Goal: Information Seeking & Learning: Learn about a topic

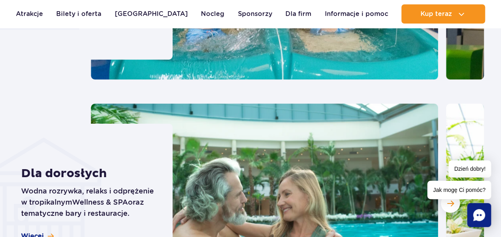
scroll to position [637, 0]
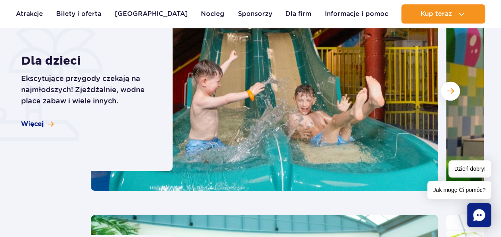
click at [437, 86] on img at bounding box center [264, 90] width 347 height 199
click at [441, 87] on button "Następny slajd" at bounding box center [450, 90] width 19 height 19
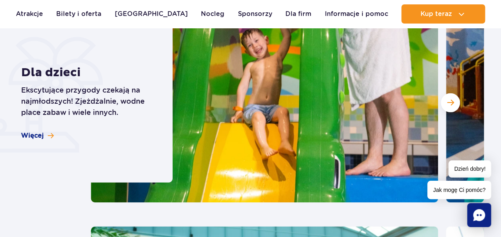
scroll to position [598, 0]
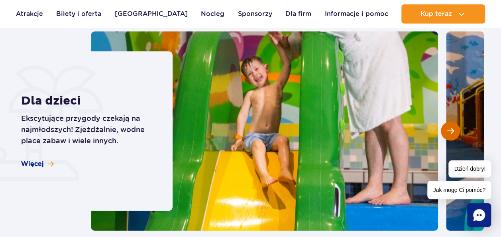
click at [450, 128] on span "Następny slajd" at bounding box center [450, 130] width 7 height 7
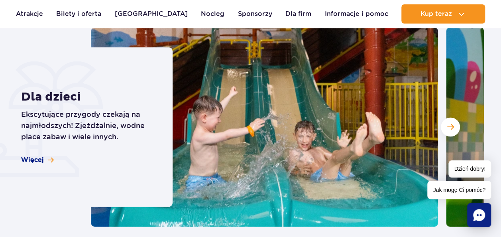
scroll to position [558, 0]
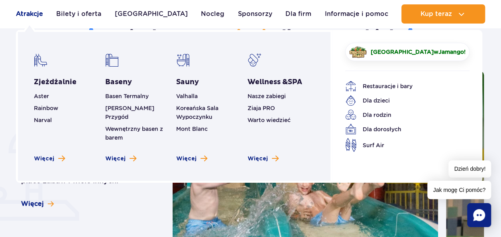
click at [17, 18] on link "Atrakcje" at bounding box center [29, 13] width 27 height 19
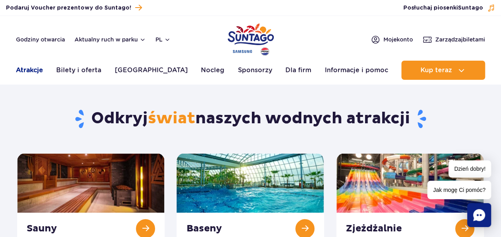
click at [36, 70] on link "Atrakcje" at bounding box center [29, 70] width 27 height 19
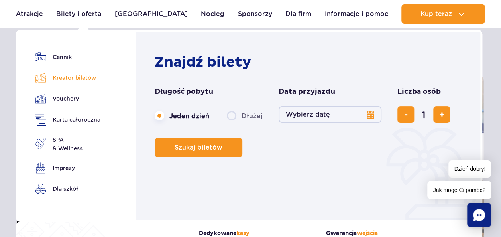
scroll to position [80, 0]
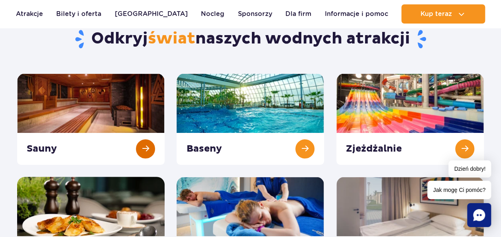
click at [156, 136] on link at bounding box center [90, 118] width 147 height 91
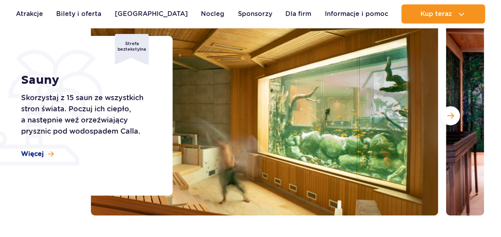
scroll to position [120, 0]
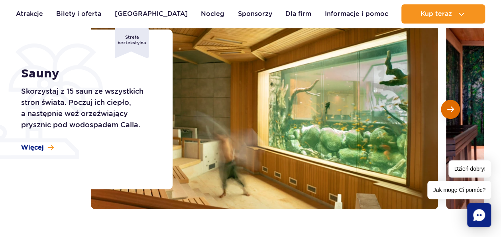
click at [451, 107] on span "Następny slajd" at bounding box center [450, 109] width 7 height 7
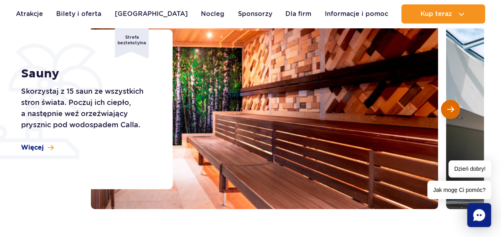
click at [451, 107] on span "Następny slajd" at bounding box center [450, 109] width 7 height 7
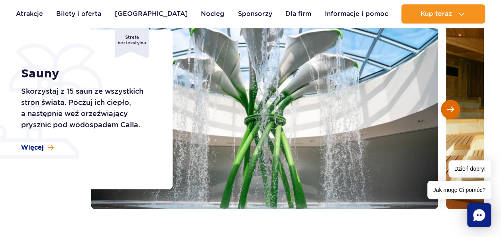
click at [451, 107] on span "Następny slajd" at bounding box center [450, 109] width 7 height 7
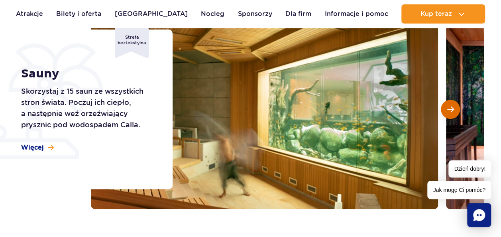
click at [451, 107] on span "Następny slajd" at bounding box center [450, 109] width 7 height 7
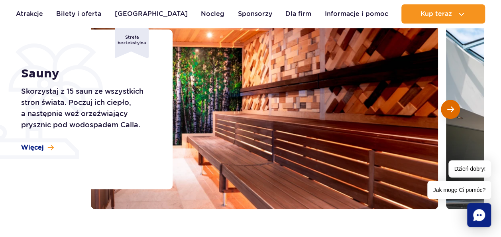
click at [451, 107] on span "Następny slajd" at bounding box center [450, 109] width 7 height 7
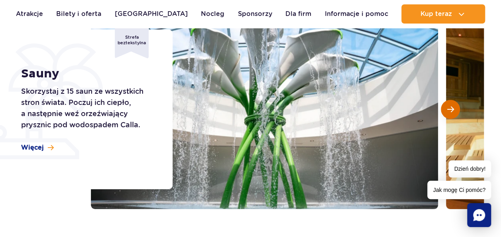
click at [451, 107] on span "Następny slajd" at bounding box center [450, 109] width 7 height 7
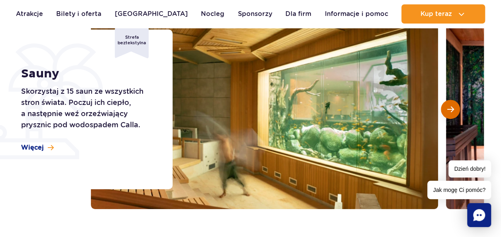
click at [451, 107] on span "Następny slajd" at bounding box center [450, 109] width 7 height 7
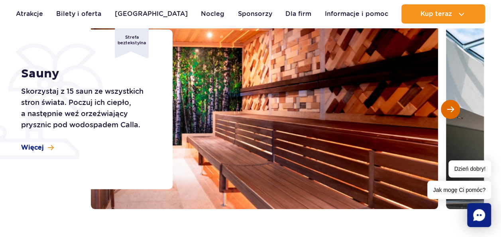
click at [451, 107] on span "Następny slajd" at bounding box center [450, 109] width 7 height 7
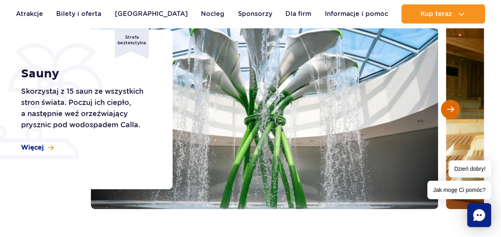
click at [451, 107] on span "Następny slajd" at bounding box center [450, 109] width 7 height 7
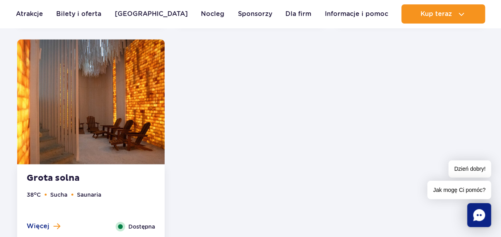
scroll to position [1116, 0]
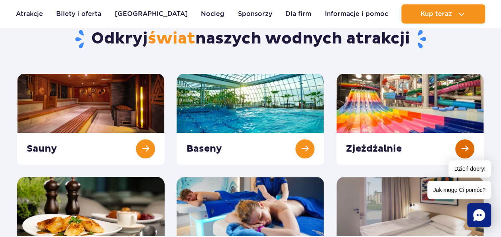
click at [397, 78] on link at bounding box center [409, 118] width 147 height 91
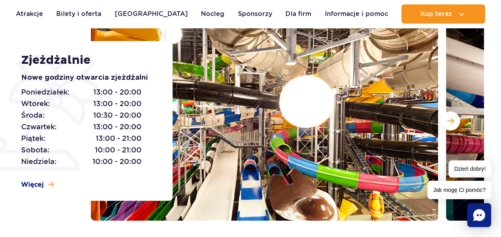
scroll to position [120, 0]
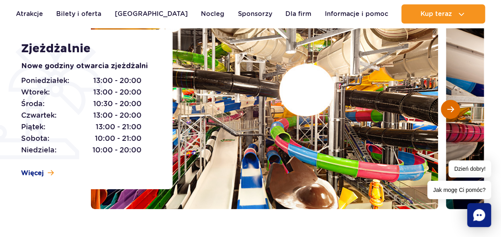
click at [444, 112] on button "Następny slajd" at bounding box center [450, 109] width 19 height 19
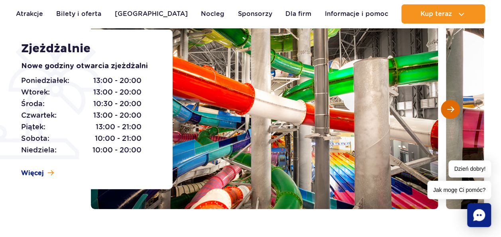
click at [443, 112] on button "Następny slajd" at bounding box center [450, 109] width 19 height 19
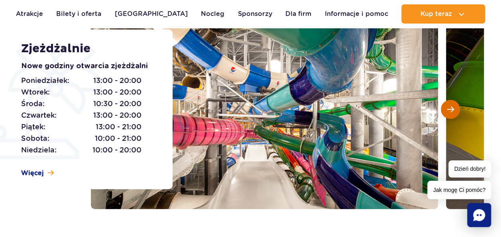
click at [442, 112] on button "Następny slajd" at bounding box center [450, 109] width 19 height 19
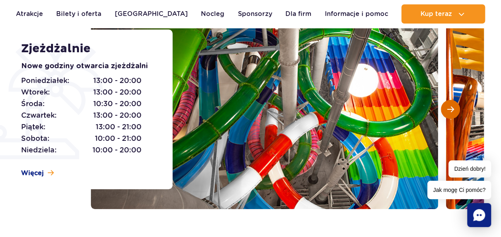
click at [442, 112] on button "Następny slajd" at bounding box center [450, 109] width 19 height 19
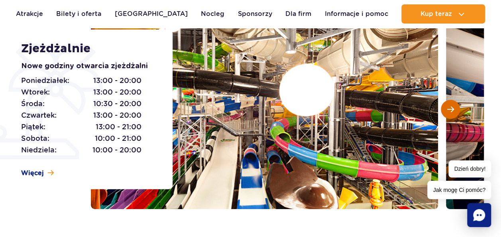
click at [442, 112] on button "Następny slajd" at bounding box center [450, 109] width 19 height 19
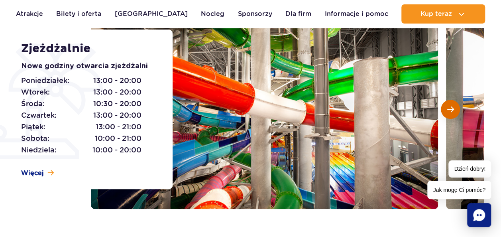
click at [442, 112] on button "Następny slajd" at bounding box center [450, 109] width 19 height 19
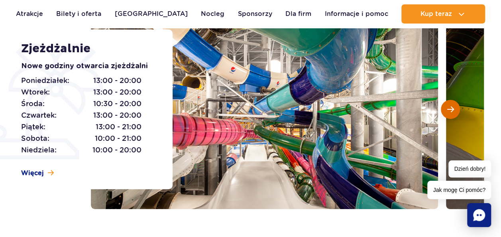
click at [442, 112] on button "Następny slajd" at bounding box center [450, 109] width 19 height 19
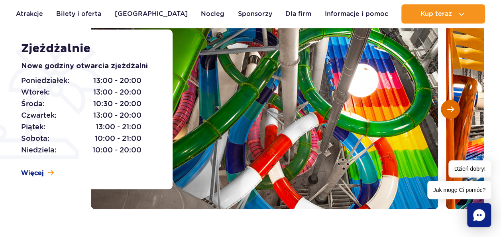
click at [442, 112] on button "Następny slajd" at bounding box center [450, 109] width 19 height 19
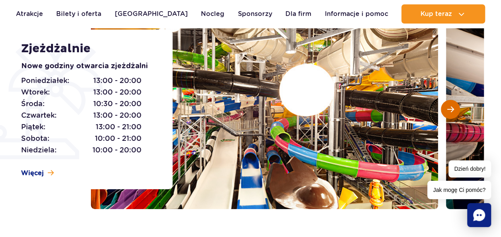
click at [442, 112] on button "Następny slajd" at bounding box center [450, 109] width 19 height 19
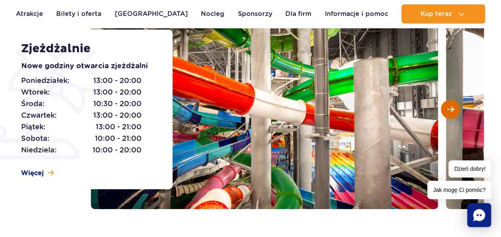
click at [442, 112] on button "Następny slajd" at bounding box center [450, 109] width 19 height 19
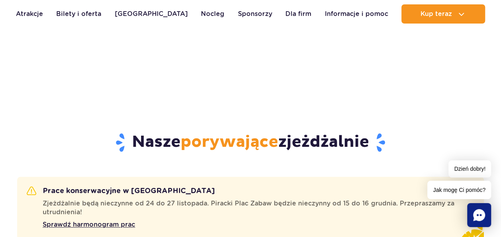
scroll to position [319, 0]
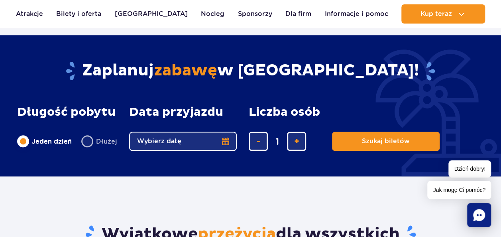
scroll to position [279, 0]
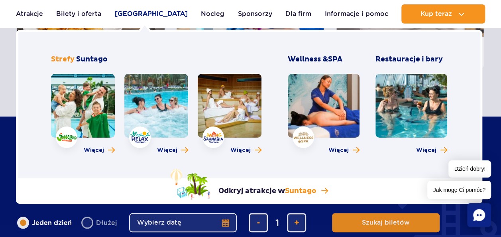
click at [147, 18] on link "[GEOGRAPHIC_DATA]" at bounding box center [151, 13] width 73 height 19
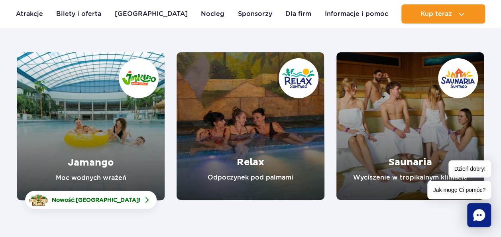
scroll to position [120, 0]
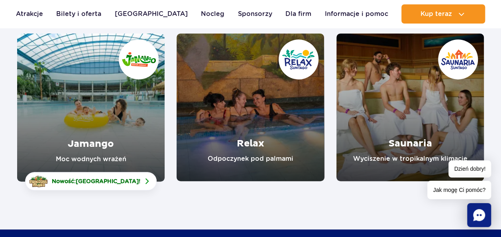
click at [43, 108] on link "Jamango" at bounding box center [90, 107] width 147 height 148
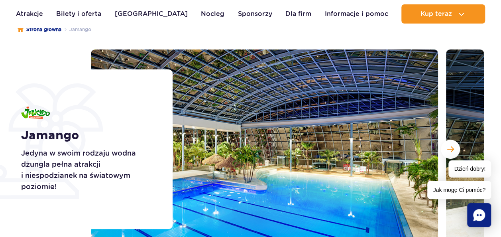
scroll to position [120, 0]
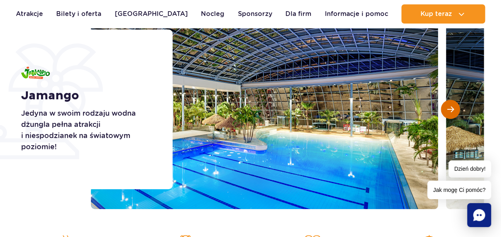
click at [446, 117] on button "Następny slajd" at bounding box center [450, 109] width 19 height 19
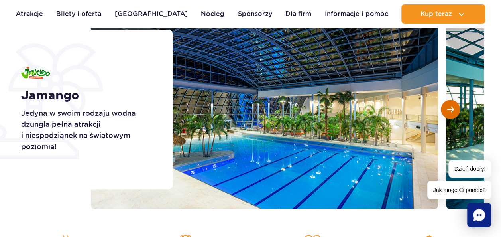
click at [449, 116] on button "Następny slajd" at bounding box center [450, 109] width 19 height 19
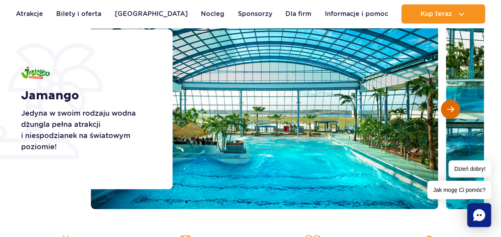
click at [448, 117] on button "Następny slajd" at bounding box center [450, 109] width 19 height 19
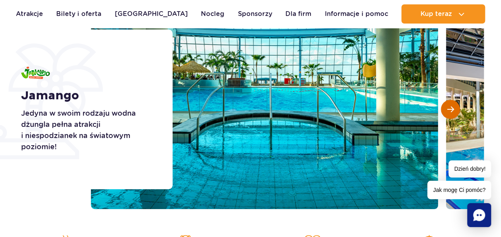
click at [448, 117] on button "Następny slajd" at bounding box center [450, 109] width 19 height 19
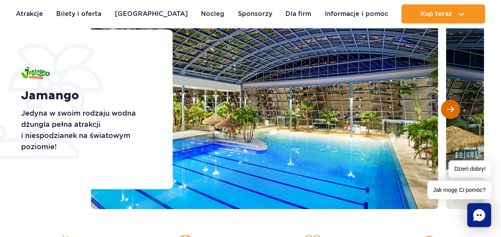
click at [448, 117] on button "Następny slajd" at bounding box center [450, 109] width 19 height 19
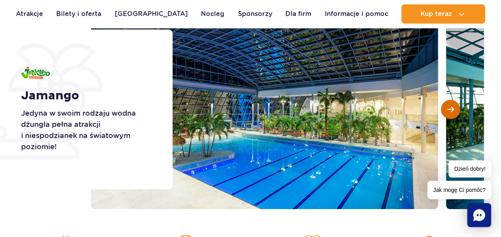
click at [448, 117] on button "Następny slajd" at bounding box center [450, 109] width 19 height 19
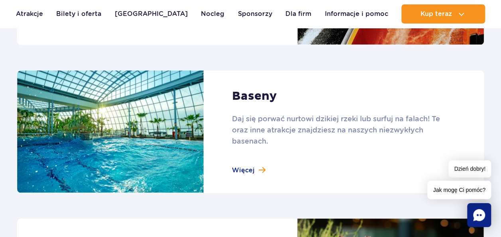
scroll to position [837, 0]
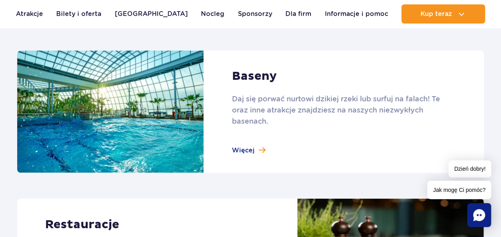
click at [266, 149] on link at bounding box center [250, 112] width 467 height 123
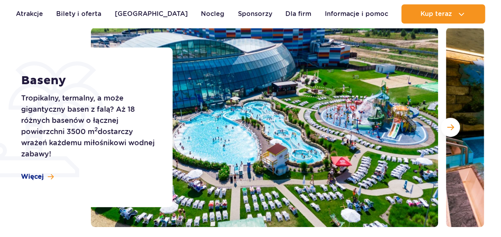
scroll to position [120, 0]
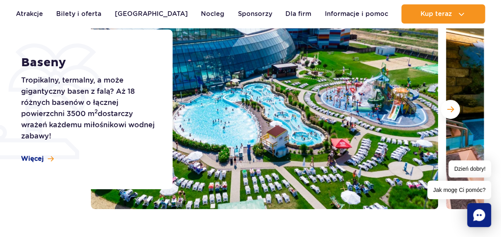
click at [439, 112] on div at bounding box center [287, 109] width 393 height 199
click at [446, 108] on button "Następny slajd" at bounding box center [450, 109] width 19 height 19
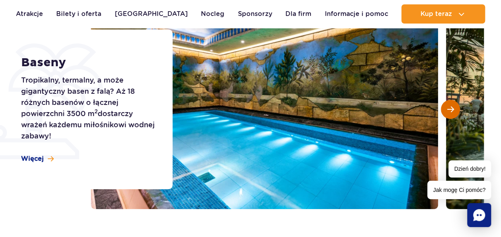
click at [446, 108] on button "Następny slajd" at bounding box center [450, 109] width 19 height 19
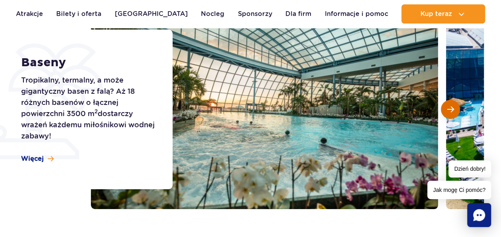
click at [446, 108] on button "Następny slajd" at bounding box center [450, 109] width 19 height 19
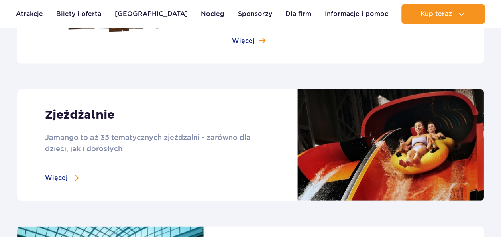
scroll to position [692, 0]
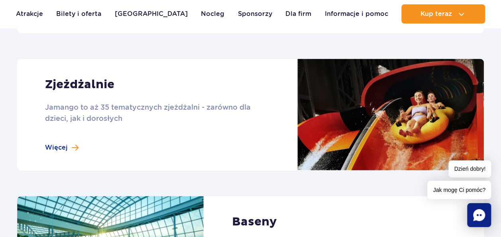
click at [75, 147] on link at bounding box center [250, 115] width 467 height 112
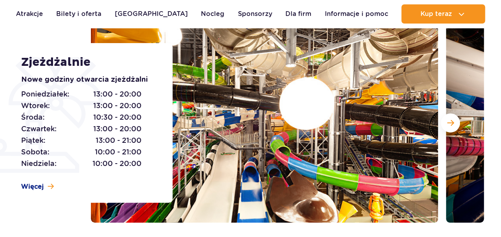
scroll to position [120, 0]
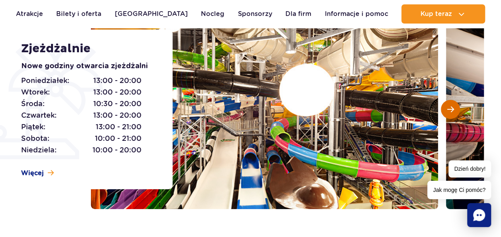
click at [445, 111] on button "Następny slajd" at bounding box center [450, 109] width 19 height 19
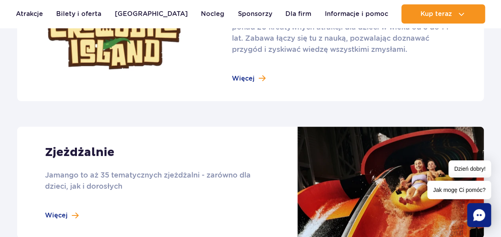
scroll to position [589, 0]
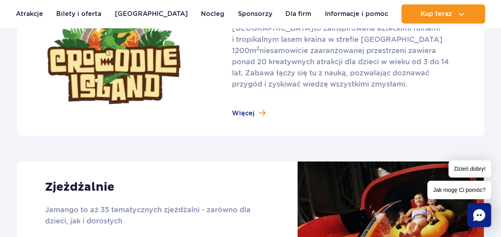
click at [237, 112] on link at bounding box center [250, 57] width 467 height 155
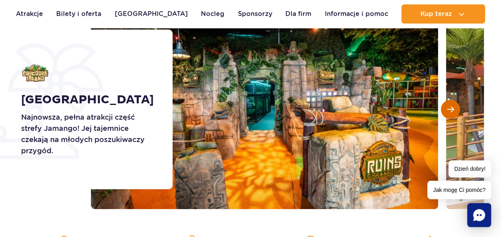
click at [445, 106] on button "Następny slajd" at bounding box center [450, 109] width 19 height 19
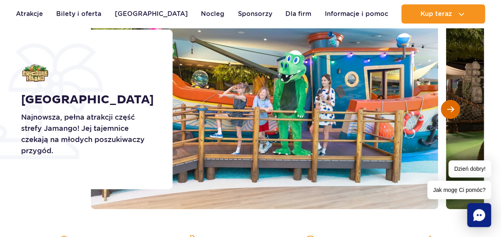
click at [447, 106] on span "Następny slajd" at bounding box center [450, 109] width 7 height 7
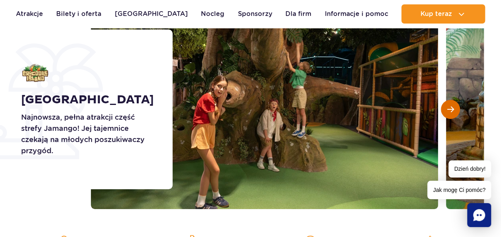
click at [447, 107] on span "Następny slajd" at bounding box center [450, 109] width 7 height 7
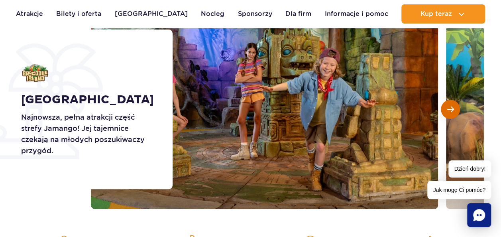
click at [447, 107] on span "Następny slajd" at bounding box center [450, 109] width 7 height 7
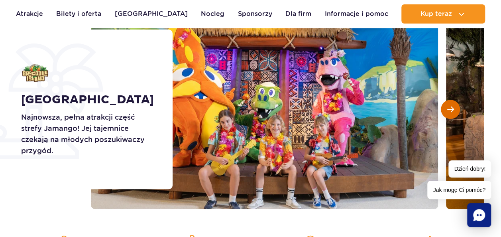
click at [447, 107] on span "Następny slajd" at bounding box center [450, 109] width 7 height 7
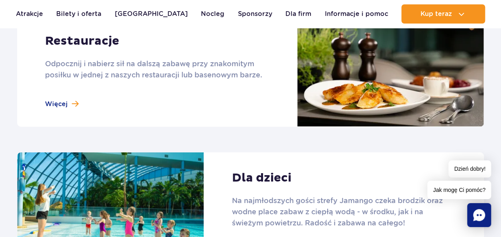
scroll to position [988, 0]
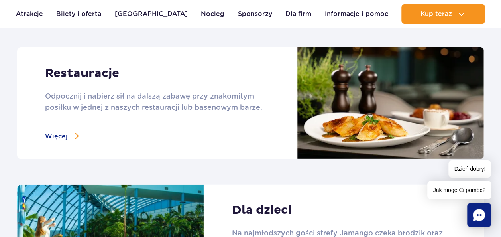
click at [61, 135] on link at bounding box center [250, 103] width 467 height 112
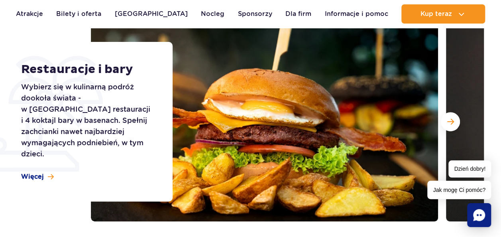
scroll to position [120, 0]
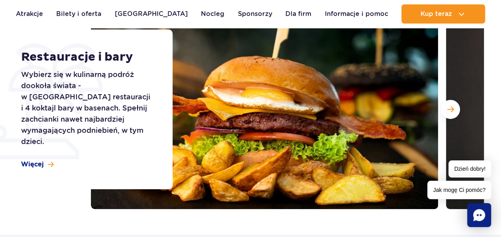
click at [456, 110] on button "Następny slajd" at bounding box center [450, 109] width 19 height 19
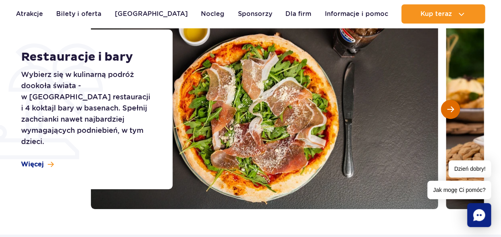
click at [452, 116] on button "Następny slajd" at bounding box center [450, 109] width 19 height 19
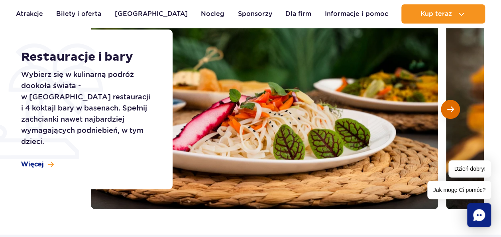
click at [451, 117] on button "Następny slajd" at bounding box center [450, 109] width 19 height 19
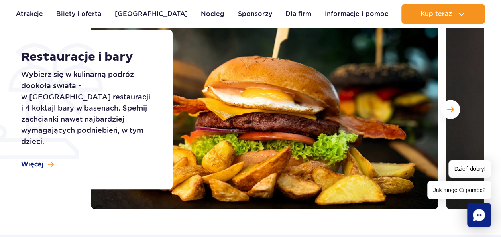
click at [443, 123] on div at bounding box center [287, 109] width 393 height 199
click at [445, 113] on button "Następny slajd" at bounding box center [450, 109] width 19 height 19
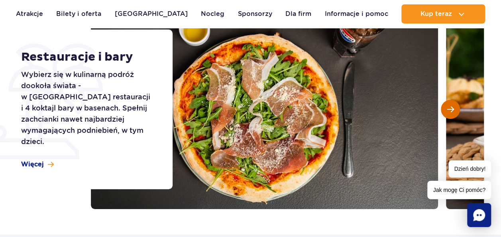
click at [445, 116] on button "Następny slajd" at bounding box center [450, 109] width 19 height 19
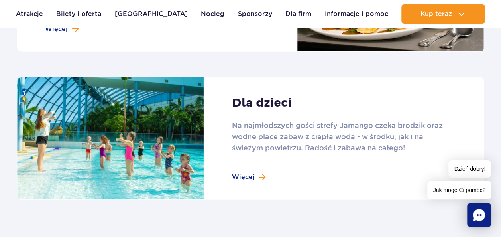
scroll to position [1107, 0]
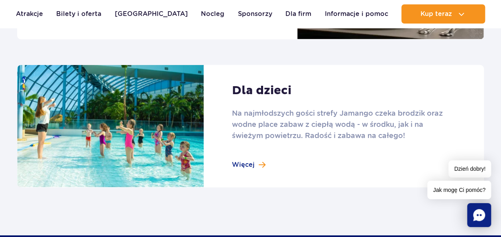
click at [248, 165] on link at bounding box center [250, 126] width 467 height 123
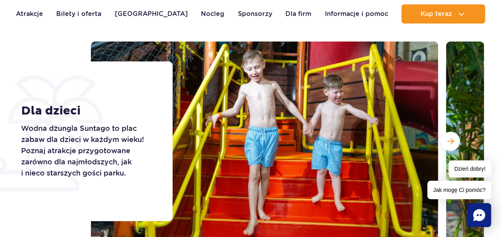
scroll to position [80, 0]
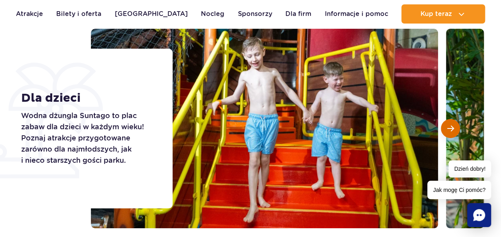
click at [453, 133] on button "Następny slajd" at bounding box center [450, 128] width 19 height 19
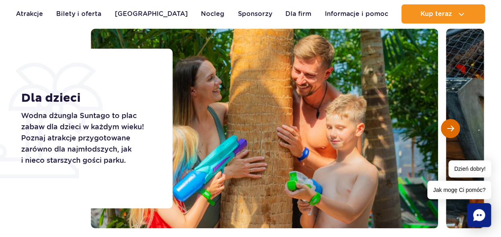
click at [447, 137] on button "Następny slajd" at bounding box center [450, 128] width 19 height 19
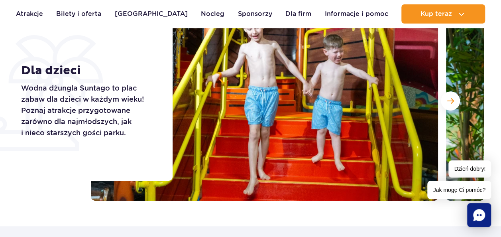
scroll to position [120, 0]
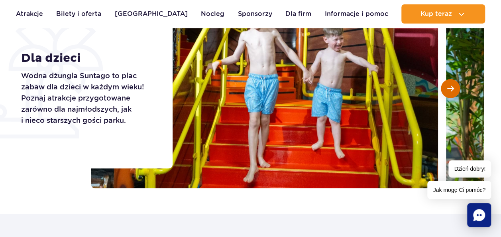
click at [455, 91] on button "Następny slajd" at bounding box center [450, 88] width 19 height 19
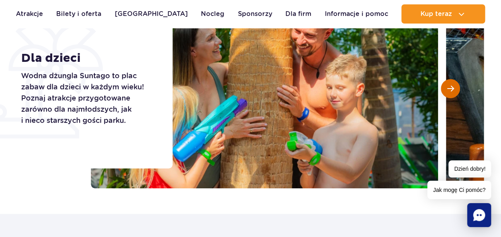
scroll to position [80, 0]
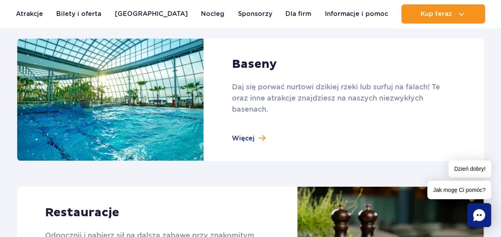
scroll to position [849, 0]
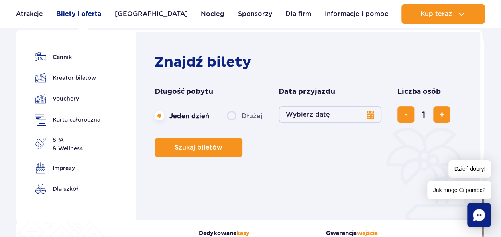
click at [98, 13] on link "Bilety i oferta" at bounding box center [78, 13] width 45 height 19
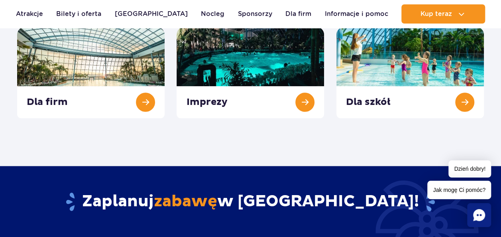
scroll to position [319, 0]
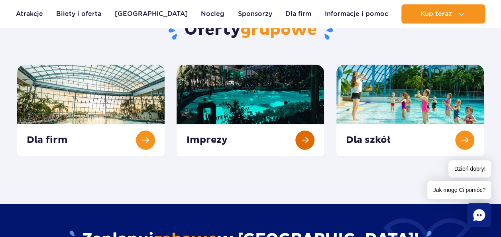
click at [303, 147] on link at bounding box center [250, 110] width 147 height 91
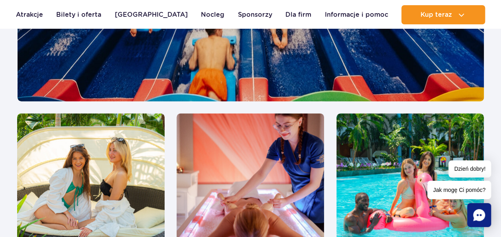
scroll to position [1833, 0]
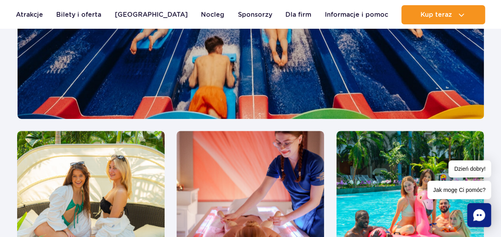
drag, startPoint x: 342, startPoint y: 124, endPoint x: 336, endPoint y: 127, distance: 6.8
drag, startPoint x: 336, startPoint y: 127, endPoint x: 328, endPoint y: 94, distance: 34.5
click at [328, 131] on div at bounding box center [250, 198] width 159 height 135
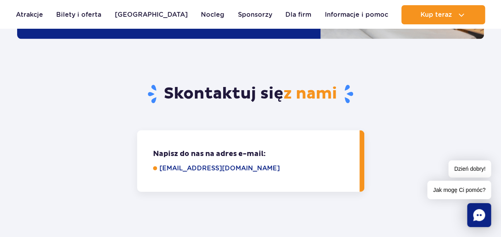
scroll to position [2311, 0]
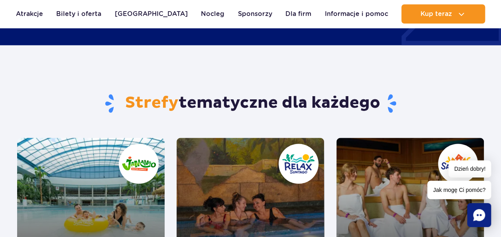
scroll to position [677, 0]
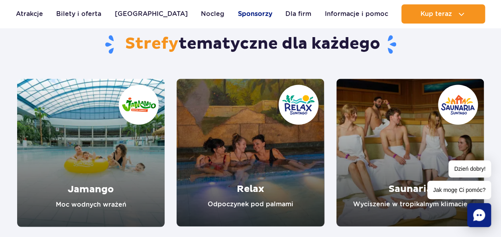
click at [238, 16] on link "Sponsorzy" at bounding box center [255, 13] width 34 height 19
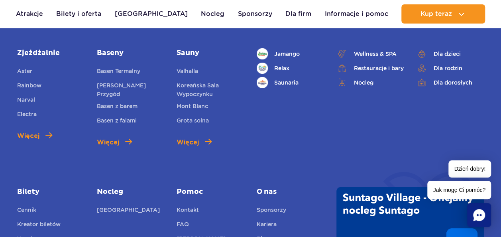
scroll to position [1315, 0]
